Goal: Task Accomplishment & Management: Use online tool/utility

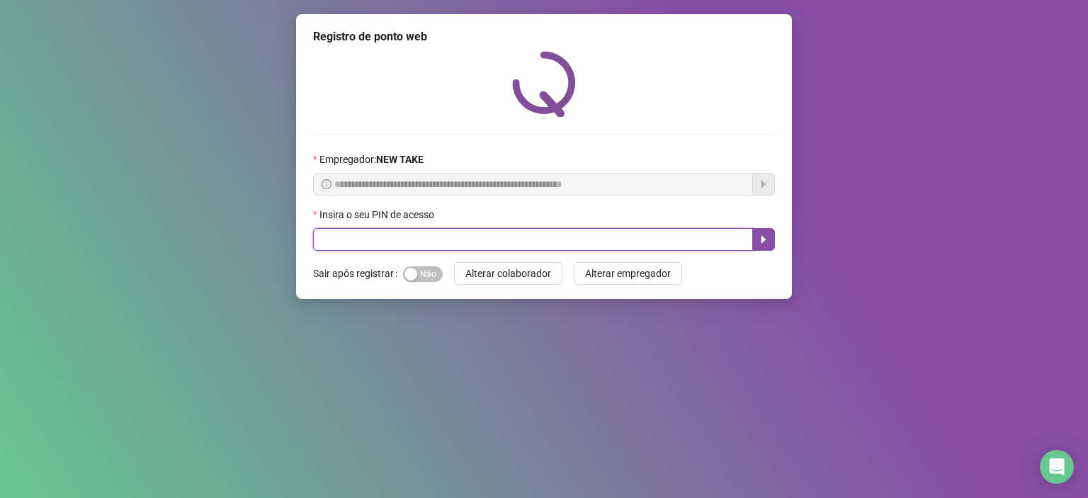
click at [371, 242] on input "text" at bounding box center [533, 239] width 440 height 23
type input "*****"
click at [768, 244] on icon "caret-right" at bounding box center [763, 239] width 11 height 11
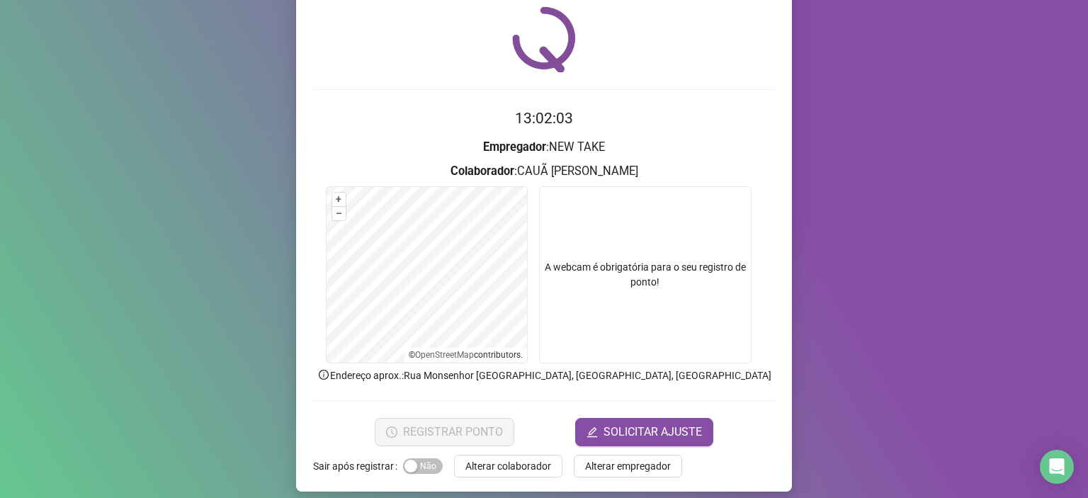
scroll to position [54, 0]
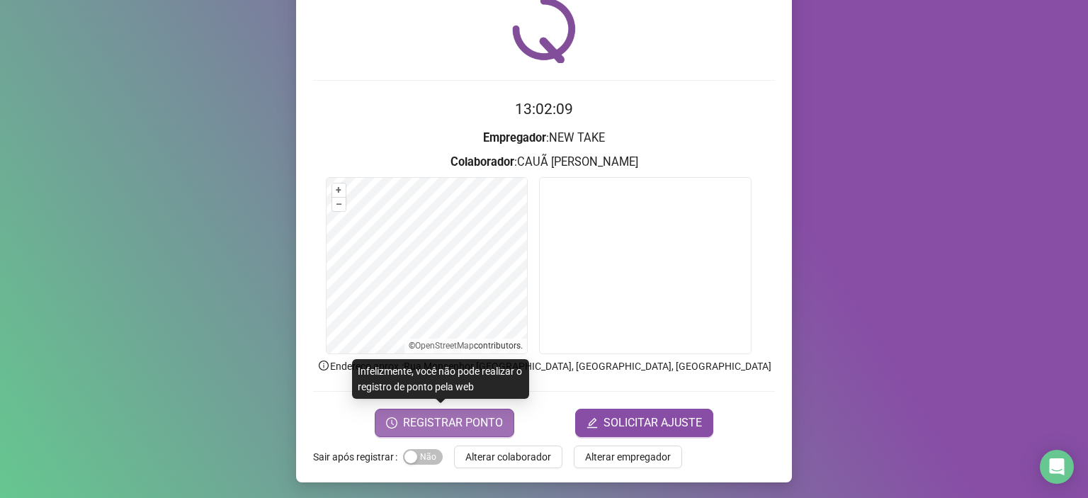
click at [462, 418] on span "REGISTRAR PONTO" at bounding box center [453, 422] width 100 height 17
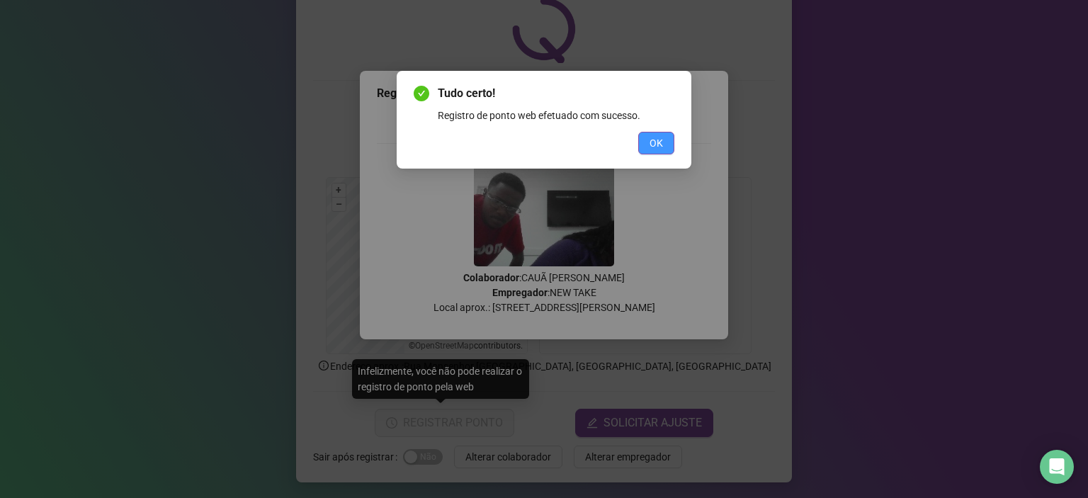
click at [663, 147] on span "OK" at bounding box center [656, 143] width 13 height 16
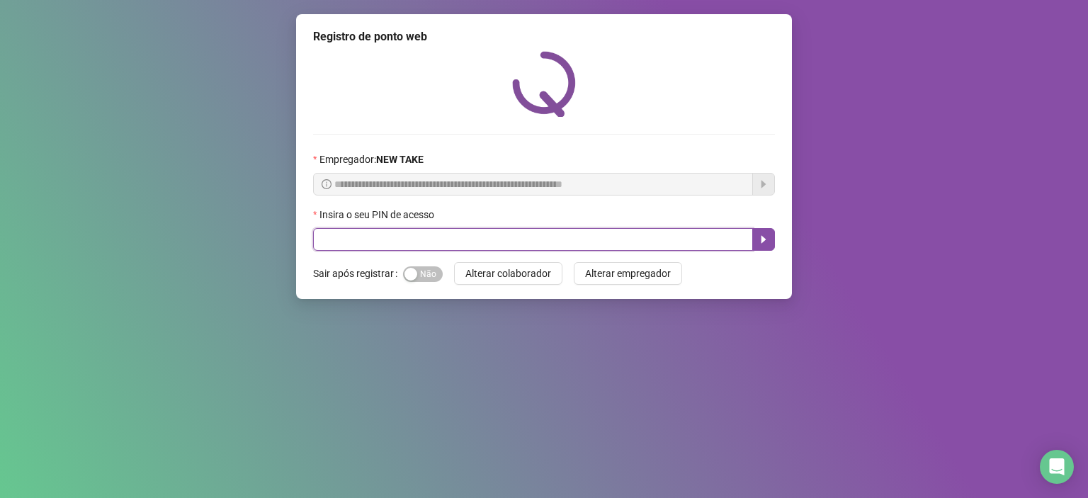
click at [450, 243] on input "text" at bounding box center [533, 239] width 440 height 23
type input "*****"
click at [760, 237] on icon "caret-right" at bounding box center [763, 239] width 11 height 11
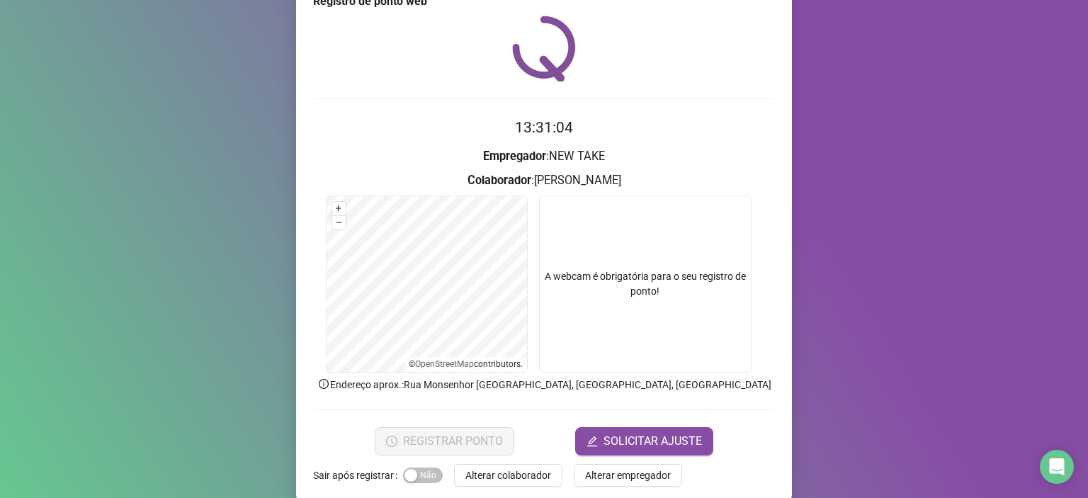
scroll to position [54, 0]
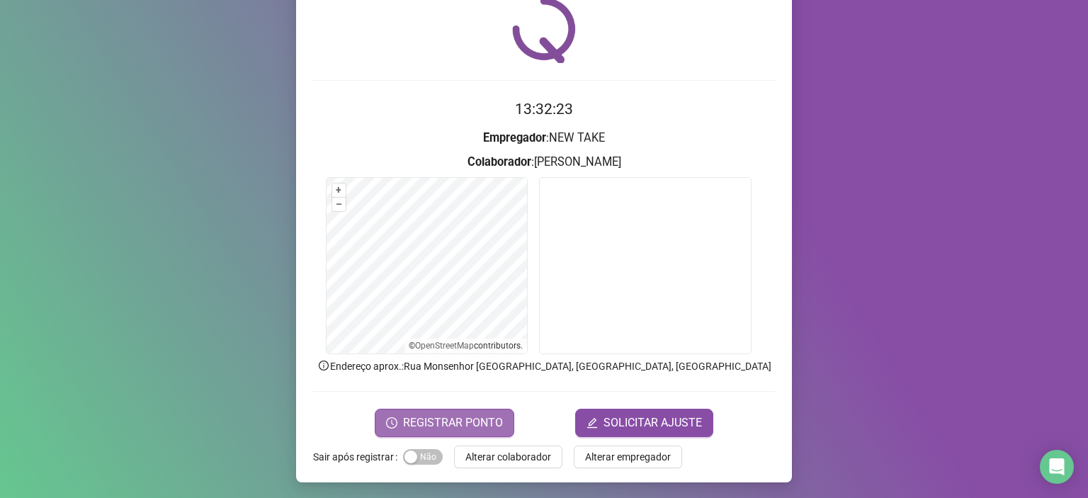
click at [468, 420] on span "REGISTRAR PONTO" at bounding box center [453, 422] width 100 height 17
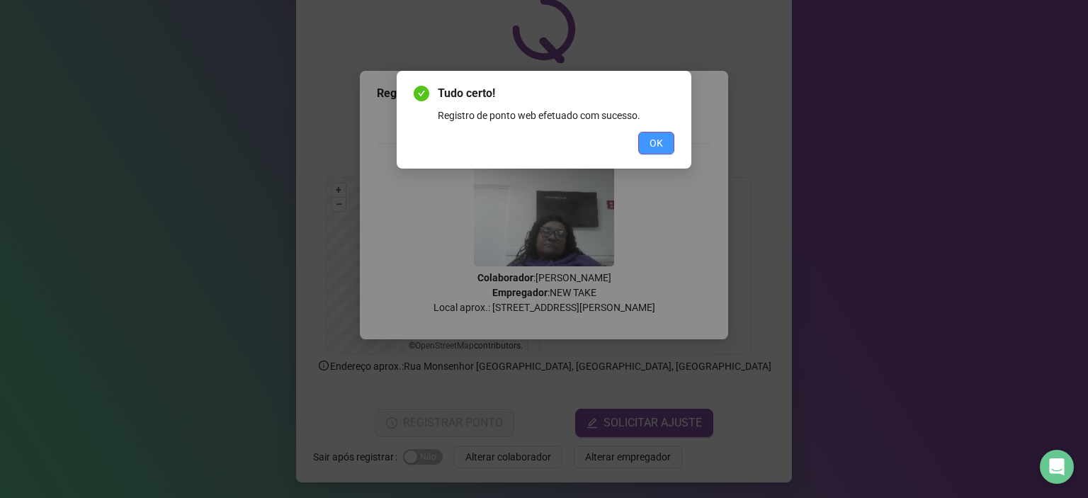
click at [656, 141] on span "OK" at bounding box center [656, 143] width 13 height 16
